Goal: Task Accomplishment & Management: Manage account settings

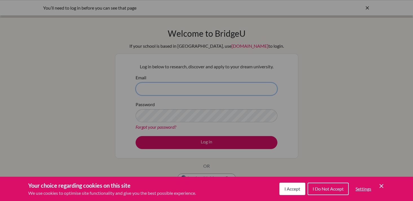
type input "[EMAIL_ADDRESS][DOMAIN_NAME]"
click at [184, 139] on div "Cookie Preferences" at bounding box center [206, 100] width 413 height 201
click at [289, 188] on span "I Accept" at bounding box center [292, 188] width 16 height 5
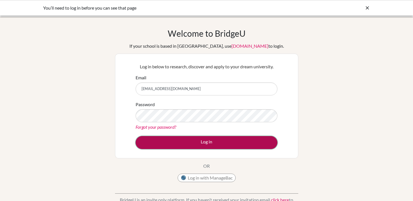
click at [235, 139] on button "Log in" at bounding box center [206, 142] width 142 height 13
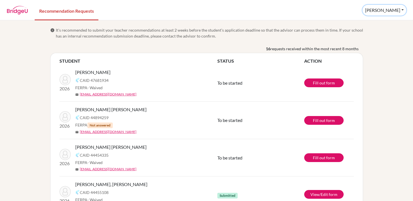
click at [396, 12] on button "[PERSON_NAME]" at bounding box center [384, 10] width 44 height 11
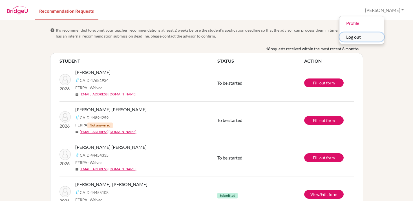
click at [381, 39] on button "Log out" at bounding box center [361, 36] width 45 height 9
